Goal: Transaction & Acquisition: Purchase product/service

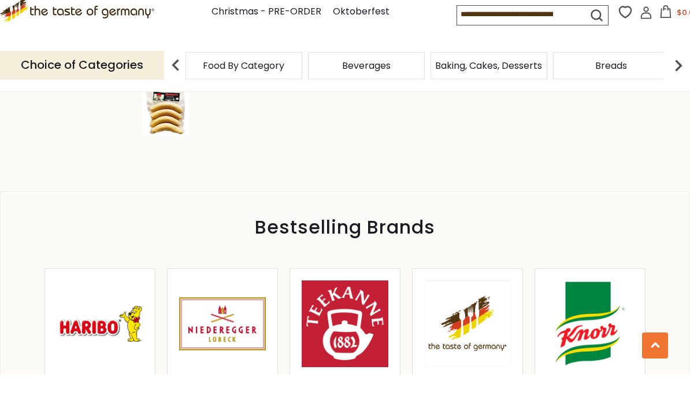
scroll to position [416, 0]
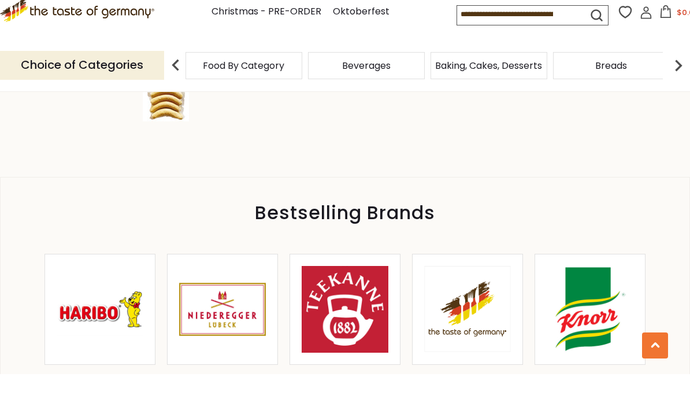
click at [462, 310] on img at bounding box center [467, 349] width 87 height 86
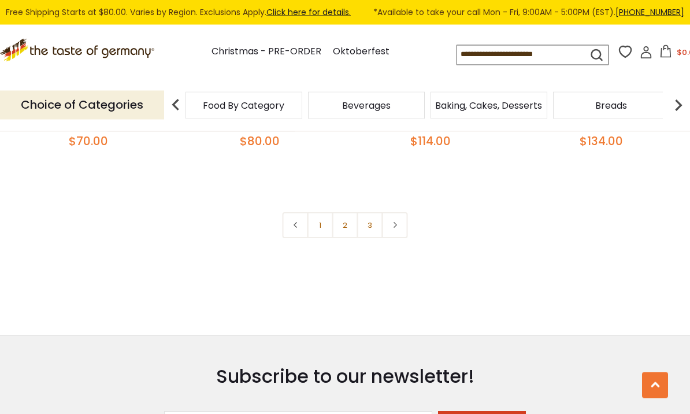
scroll to position [2609, 0]
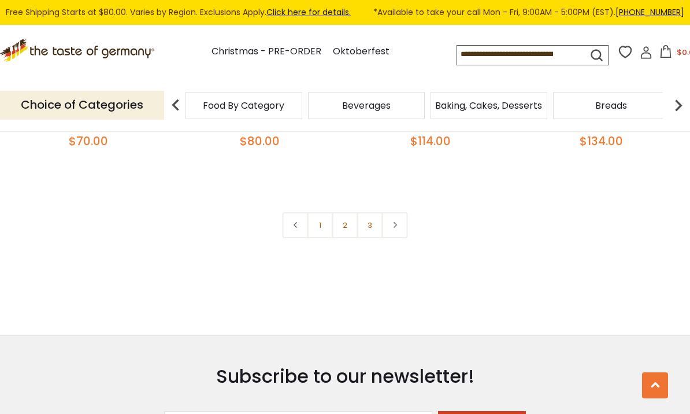
click at [349, 212] on link "2" at bounding box center [345, 225] width 26 height 26
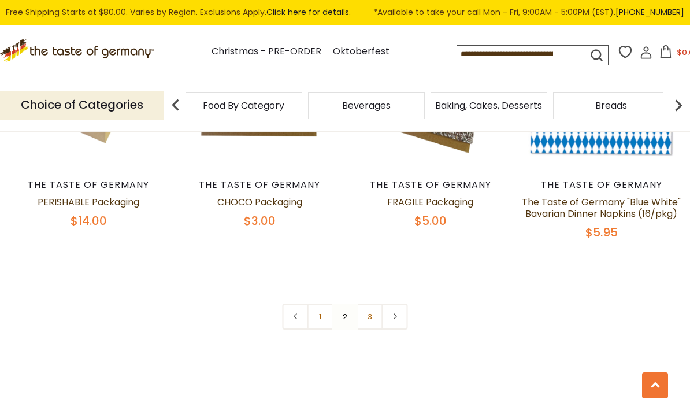
scroll to position [2524, 0]
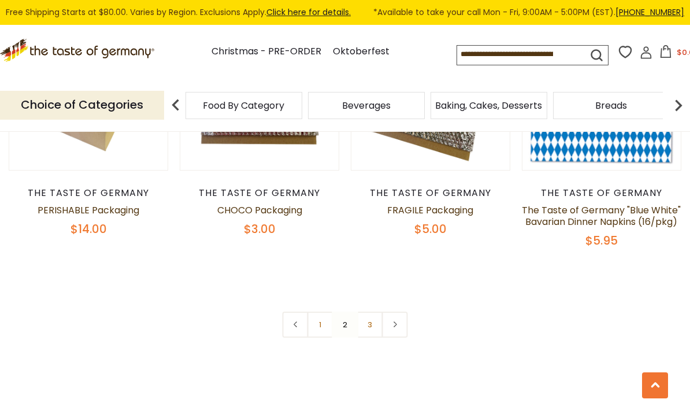
click at [347, 311] on nav "1 2 3" at bounding box center [345, 324] width 125 height 26
click at [333, 311] on link "1" at bounding box center [320, 324] width 26 height 26
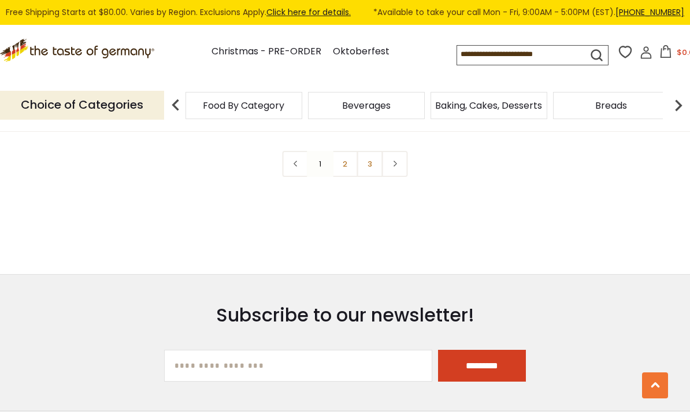
scroll to position [2669, 0]
click at [351, 154] on link "2" at bounding box center [345, 164] width 26 height 26
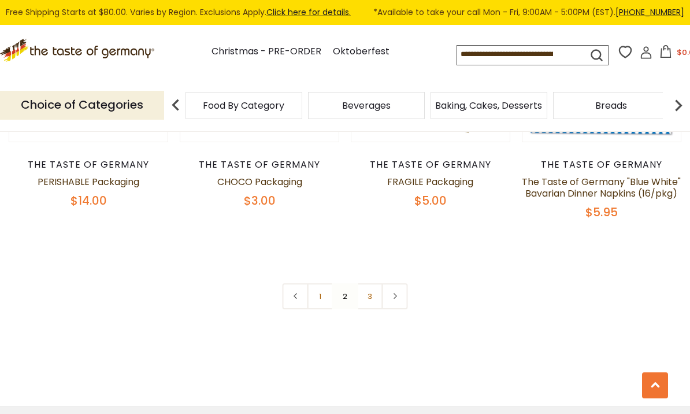
scroll to position [2546, 0]
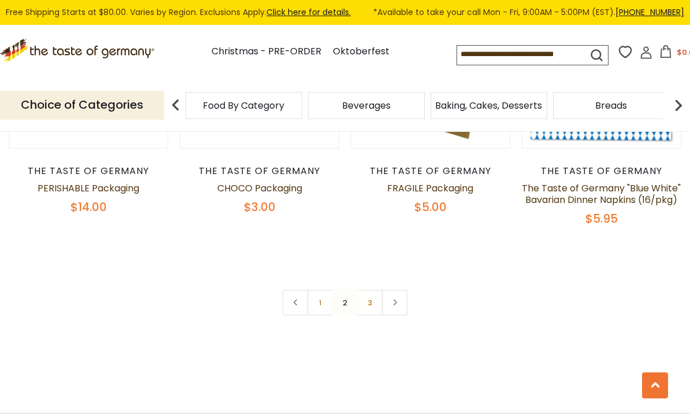
click at [377, 289] on link "3" at bounding box center [370, 302] width 26 height 26
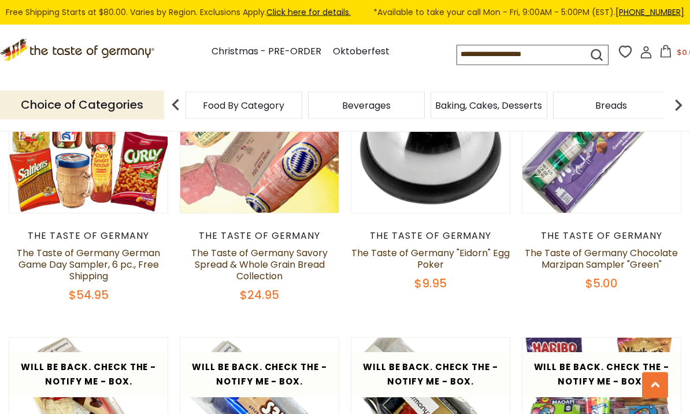
scroll to position [458, 0]
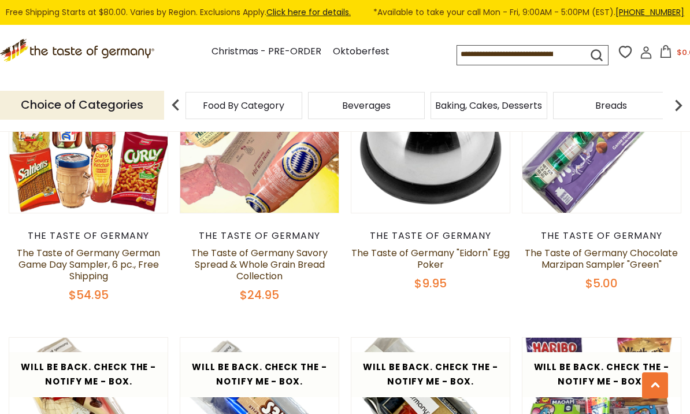
click at [556, 53] on input at bounding box center [512, 54] width 110 height 16
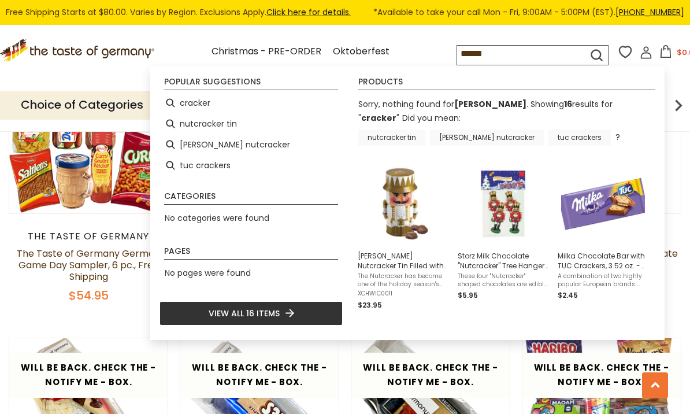
type input "*******"
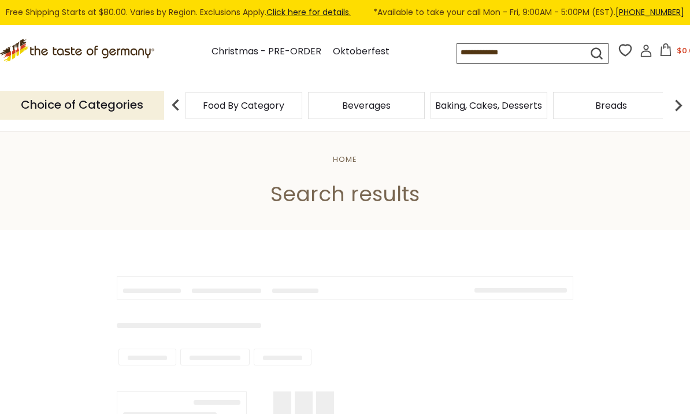
type input "*******"
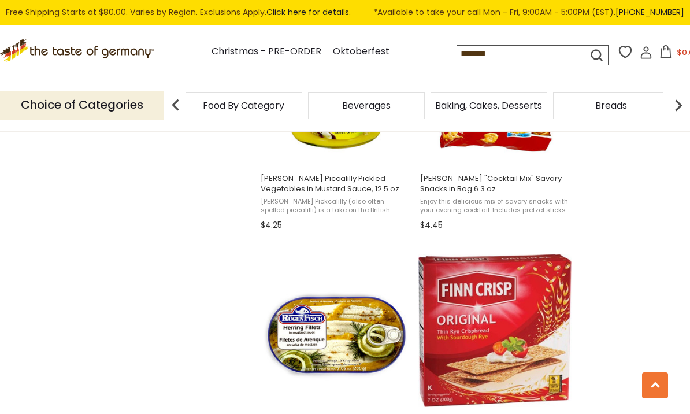
scroll to position [1110, 0]
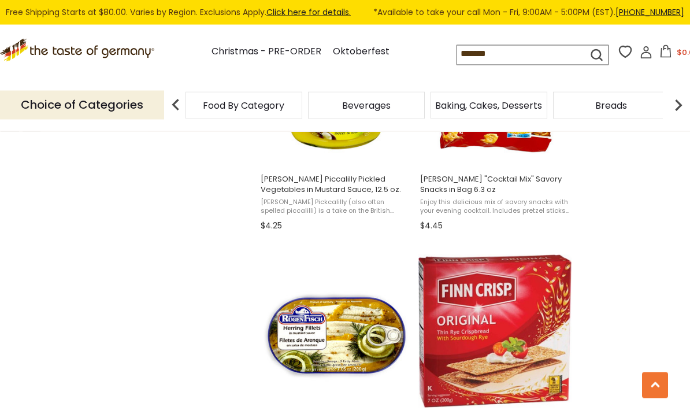
click at [616, 319] on section "Products 16 Showing 16 results for " cracker " Relevance Relevance Title: A-Z T…" at bounding box center [345, 230] width 690 height 2221
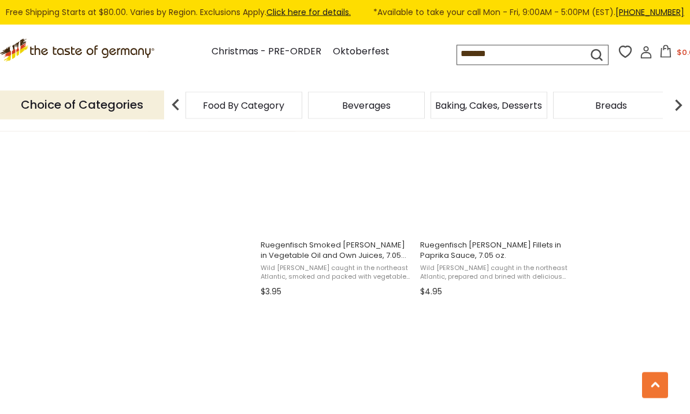
scroll to position [1791, 0]
